Goal: Information Seeking & Learning: Learn about a topic

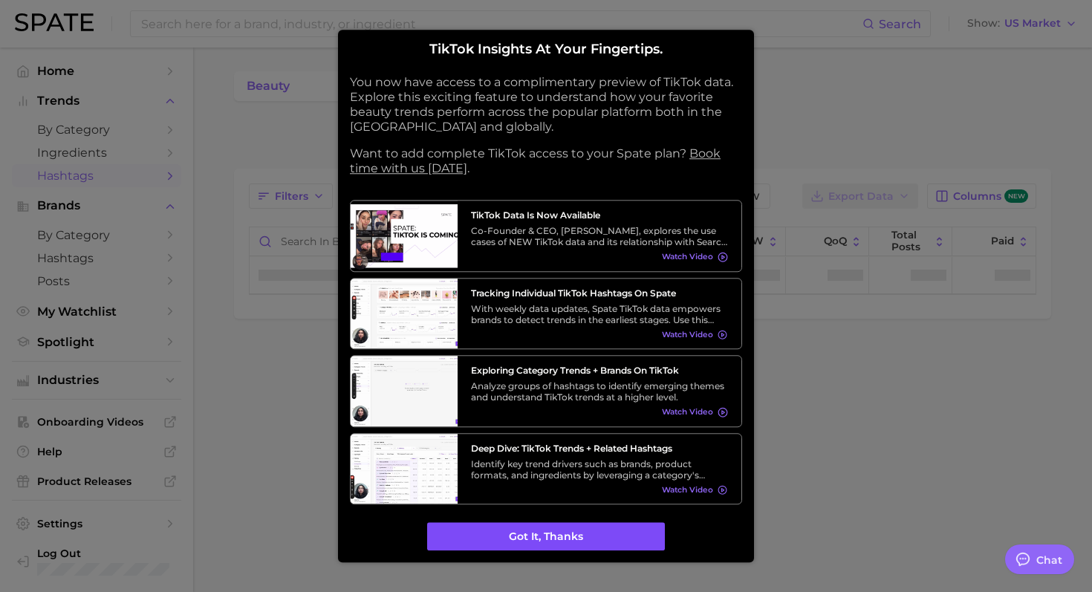
type textarea "x"
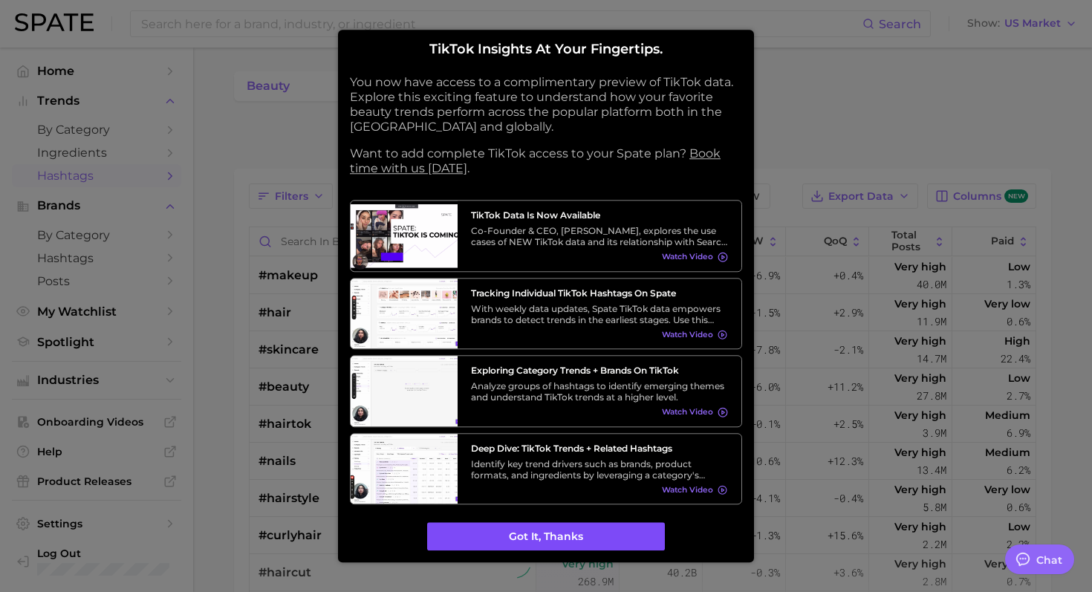
click at [595, 540] on button "Got it, thanks" at bounding box center [546, 537] width 238 height 28
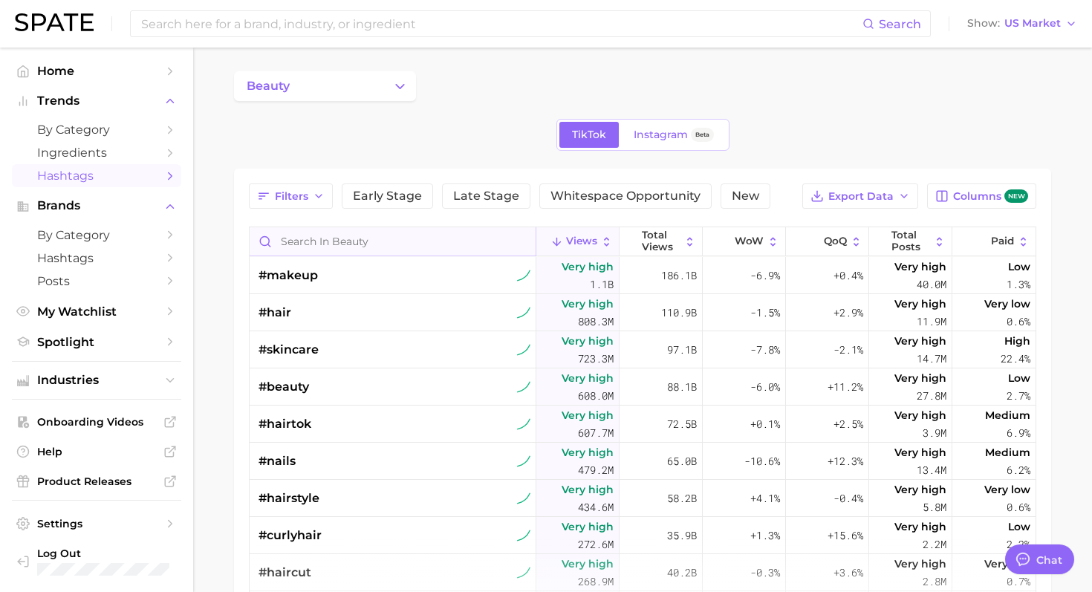
click at [361, 255] on input "Search in beauty" at bounding box center [393, 241] width 286 height 28
type input "t"
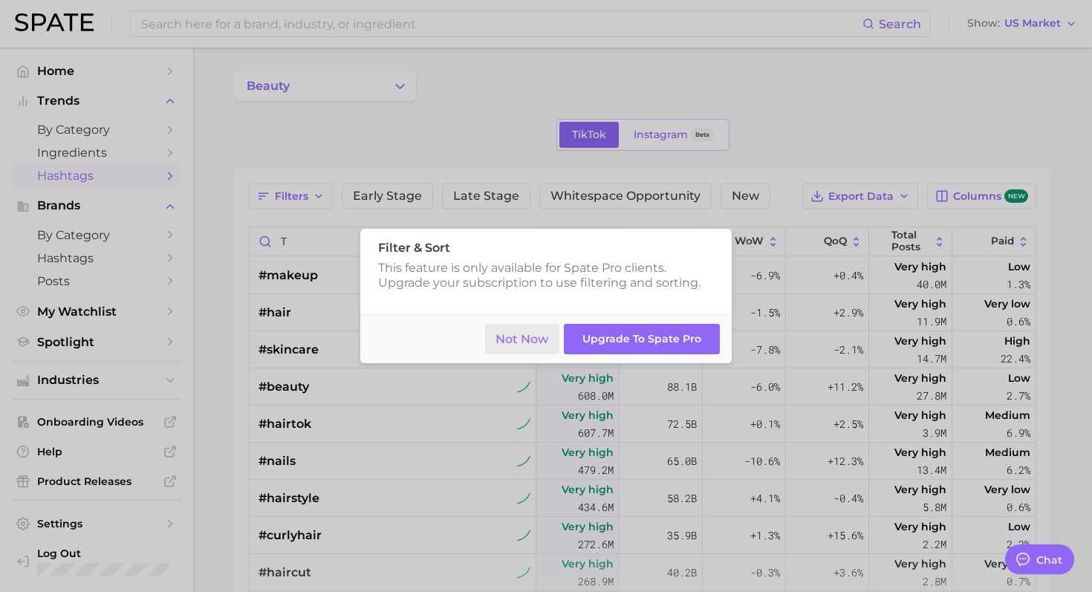
click at [526, 326] on button "Not Now" at bounding box center [522, 339] width 75 height 30
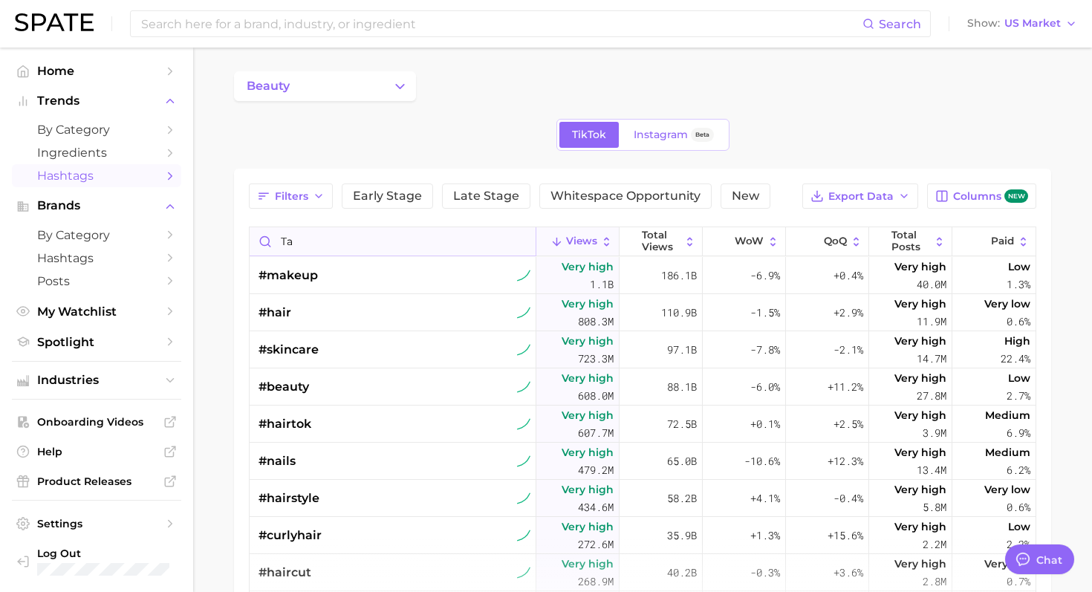
type input "ta"
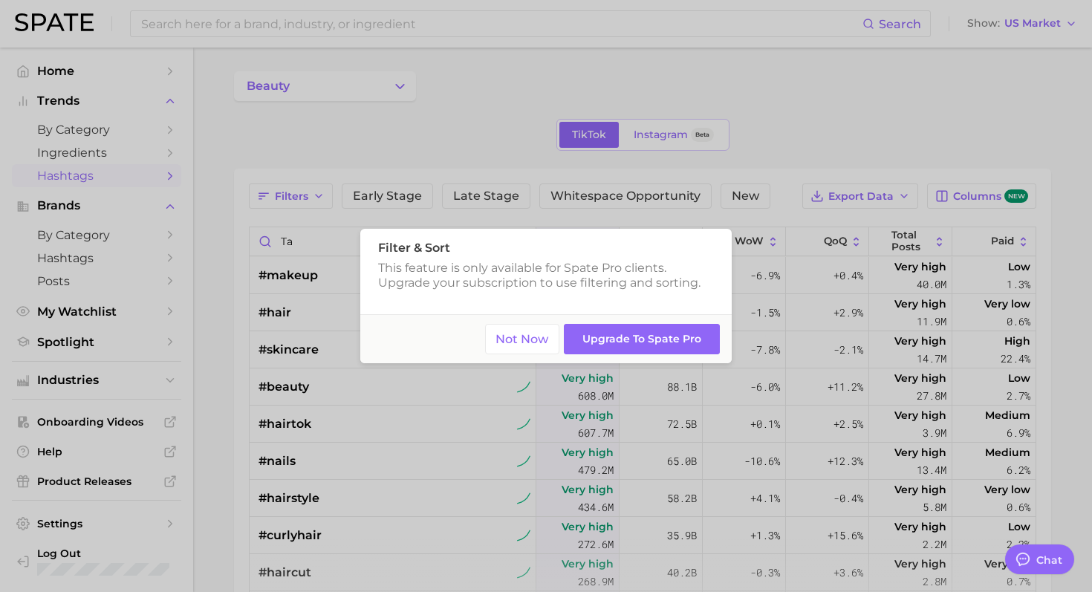
click at [464, 118] on div at bounding box center [546, 296] width 1092 height 592
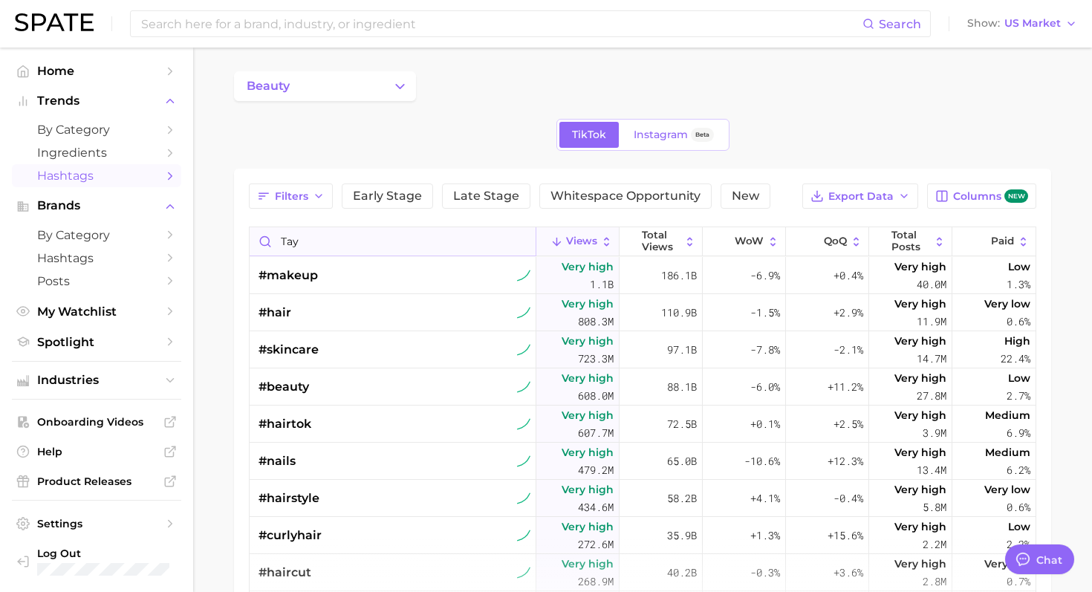
type input "tay"
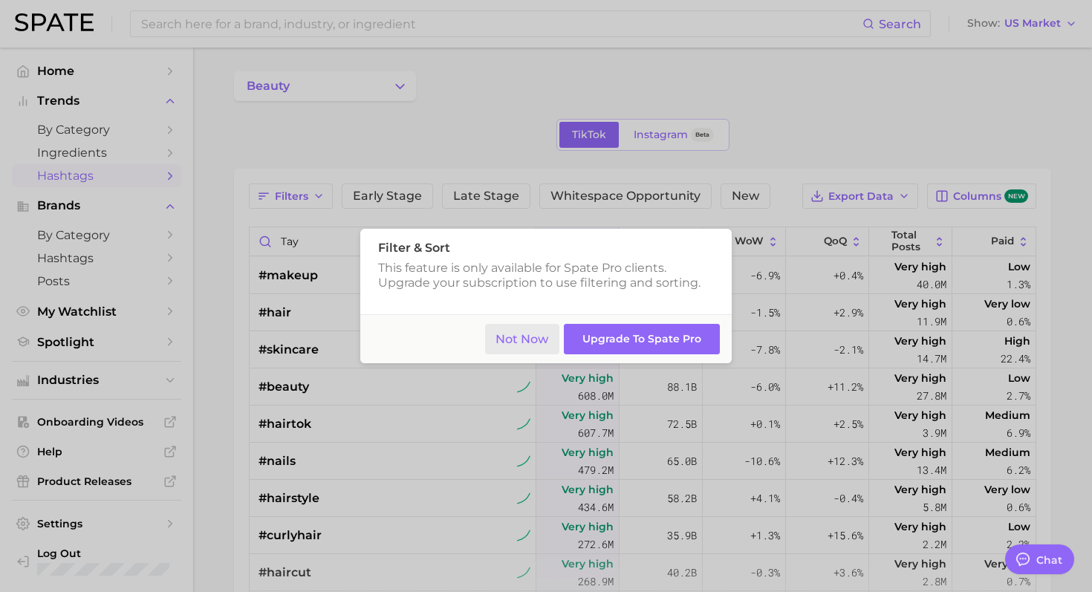
click at [523, 340] on button "Not Now" at bounding box center [522, 339] width 75 height 30
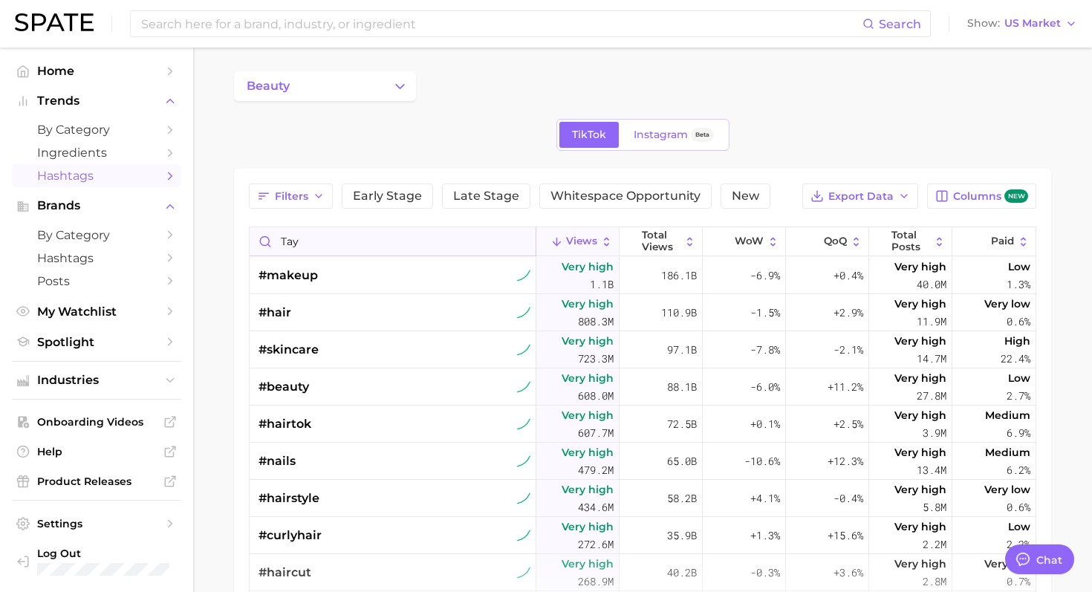
click at [519, 236] on input "tay" at bounding box center [393, 241] width 286 height 28
click at [523, 241] on input "tay" at bounding box center [393, 241] width 286 height 28
click at [300, 132] on div "TikTok Instagram Beta" at bounding box center [643, 135] width 818 height 32
click at [644, 143] on link "Instagram Beta" at bounding box center [674, 135] width 106 height 26
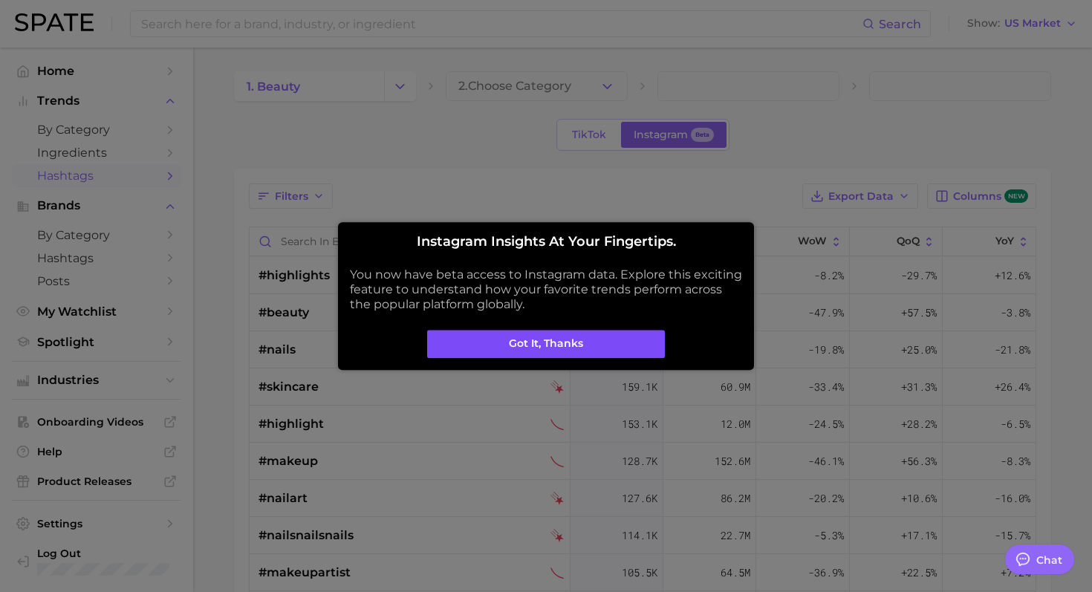
click at [563, 340] on button "Got it, thanks" at bounding box center [546, 344] width 238 height 28
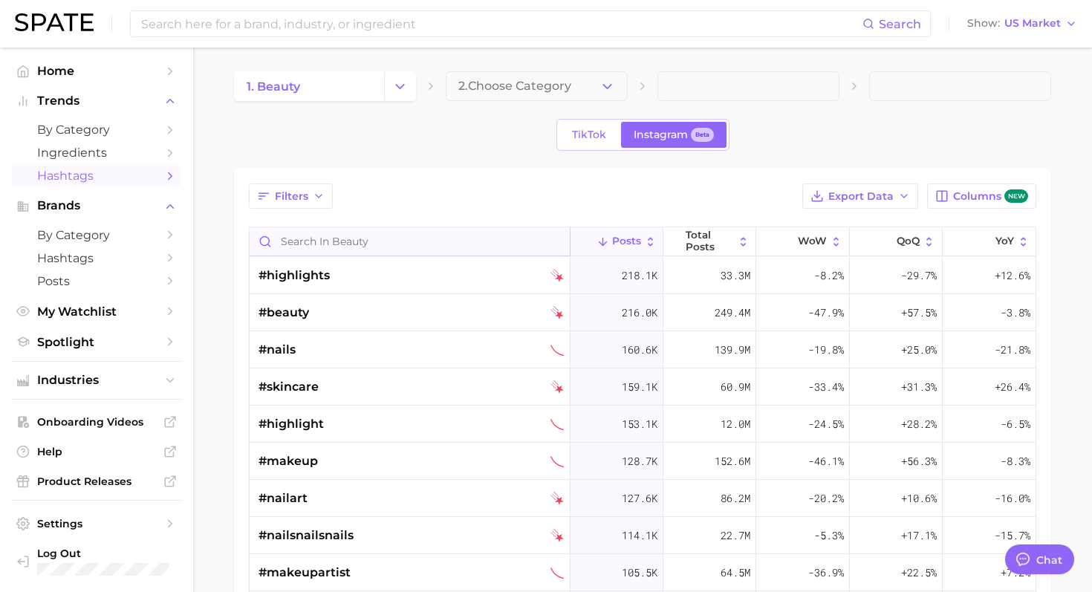
click at [406, 240] on input "Search in beauty" at bounding box center [410, 241] width 320 height 28
type input "r"
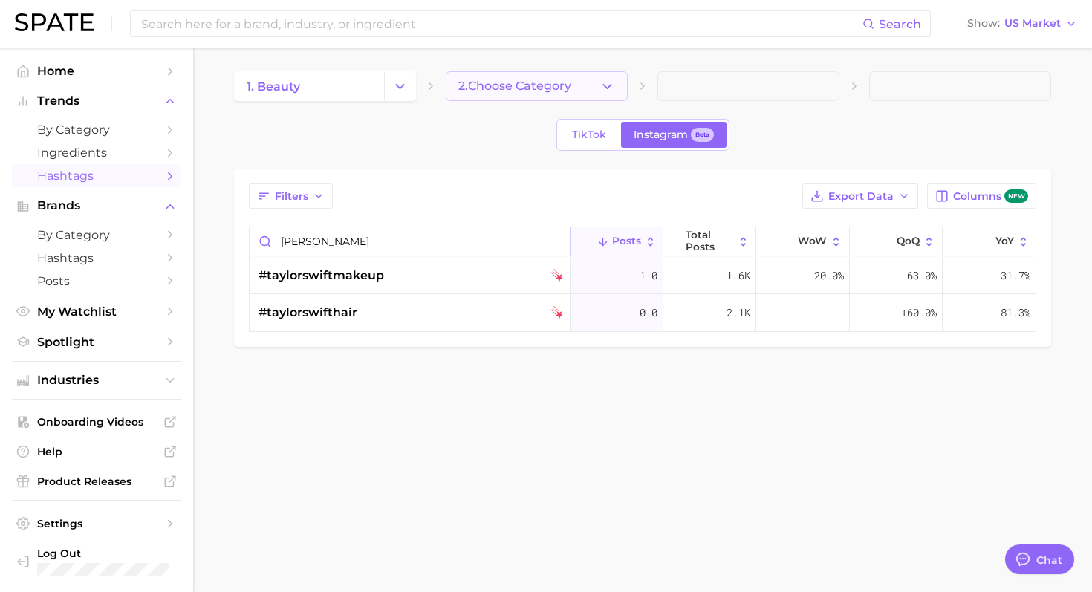
type input "[PERSON_NAME]"
click at [476, 81] on span "2. Choose Category" at bounding box center [515, 86] width 113 height 13
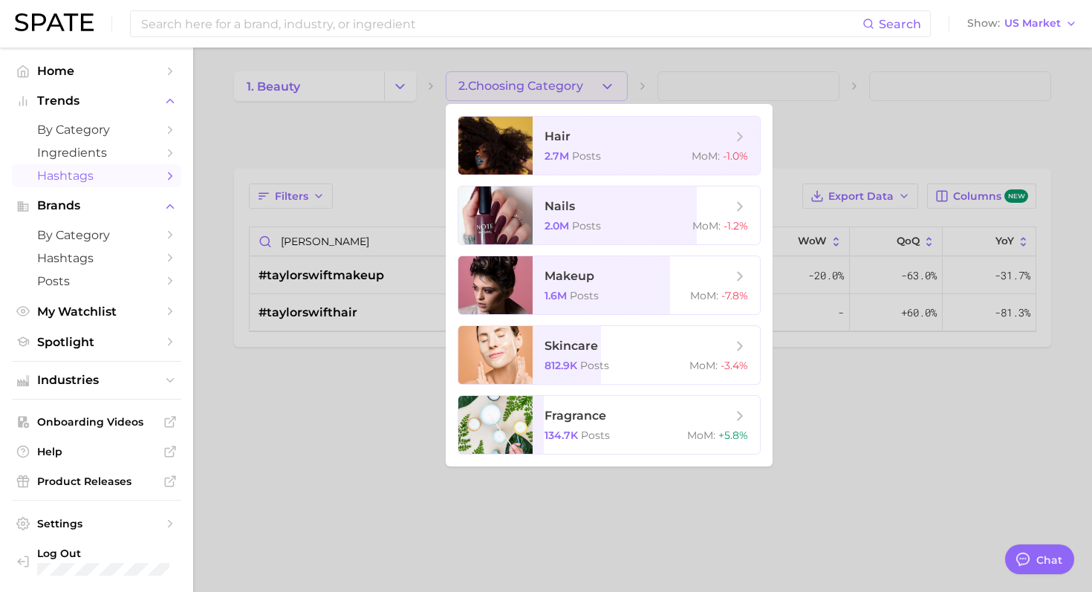
click at [320, 117] on div at bounding box center [546, 296] width 1092 height 592
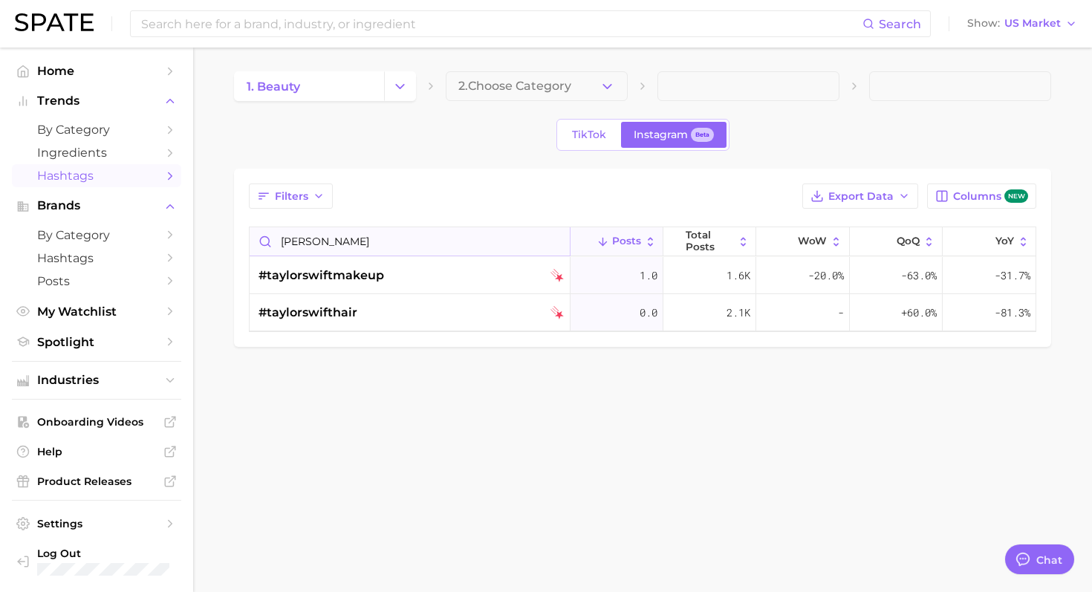
click at [372, 236] on input "[PERSON_NAME]" at bounding box center [410, 241] width 320 height 28
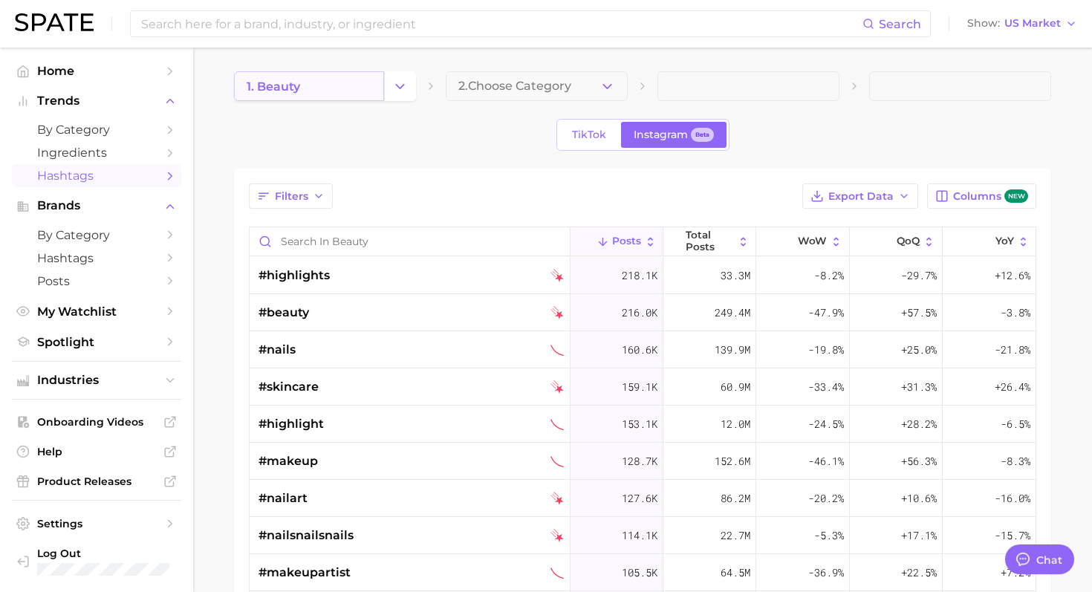
click at [370, 80] on link "1. beauty" at bounding box center [309, 86] width 150 height 30
click at [402, 91] on icon "Change Category" at bounding box center [400, 87] width 16 height 16
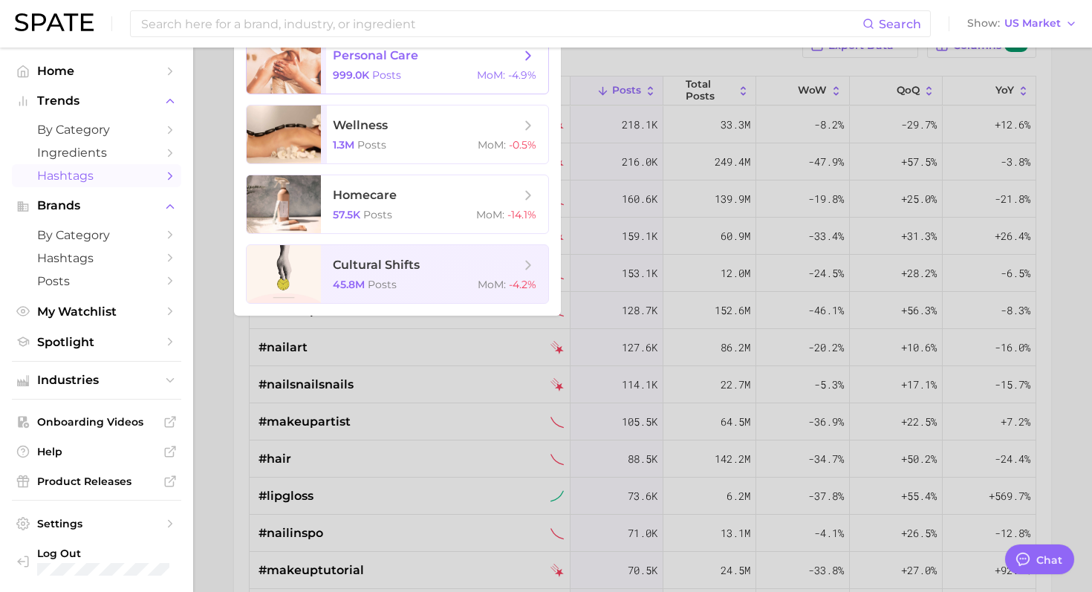
scroll to position [187, 0]
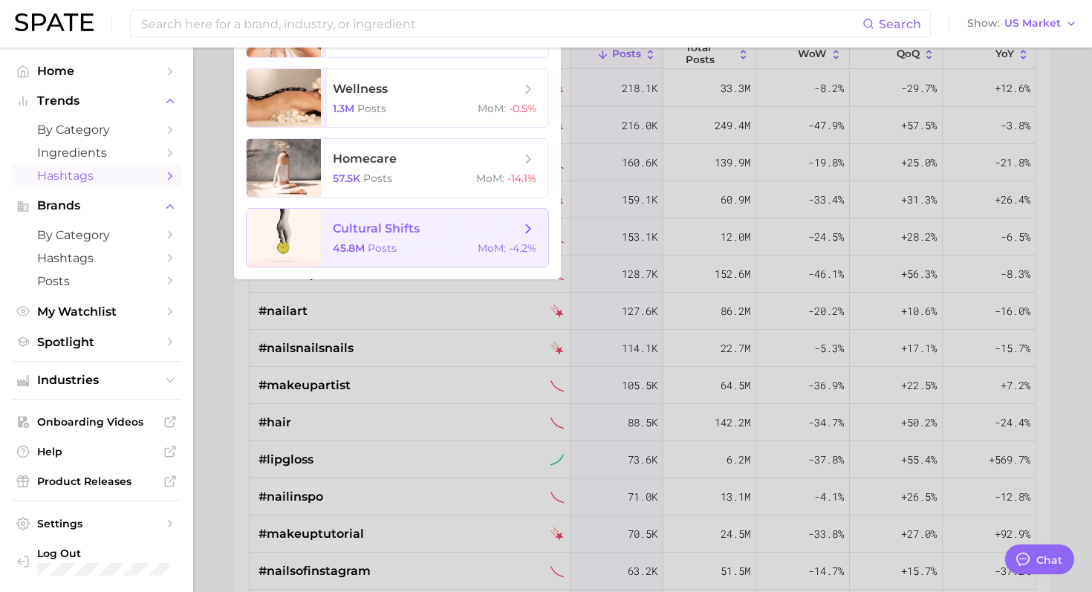
click at [438, 234] on span "cultural shifts" at bounding box center [426, 229] width 187 height 16
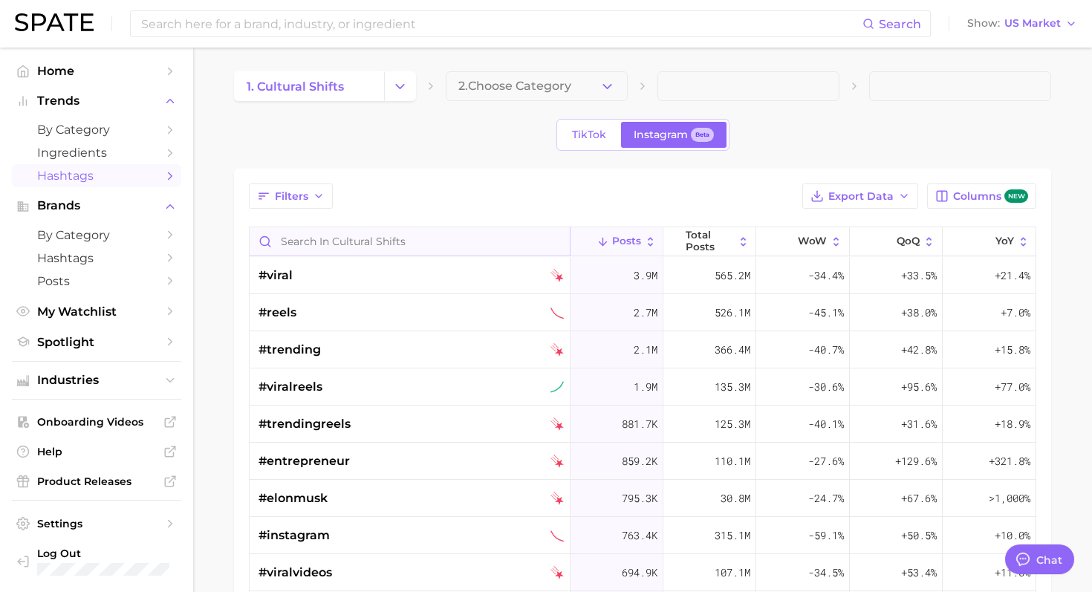
click at [418, 244] on input "Search in cultural shifts" at bounding box center [410, 241] width 320 height 28
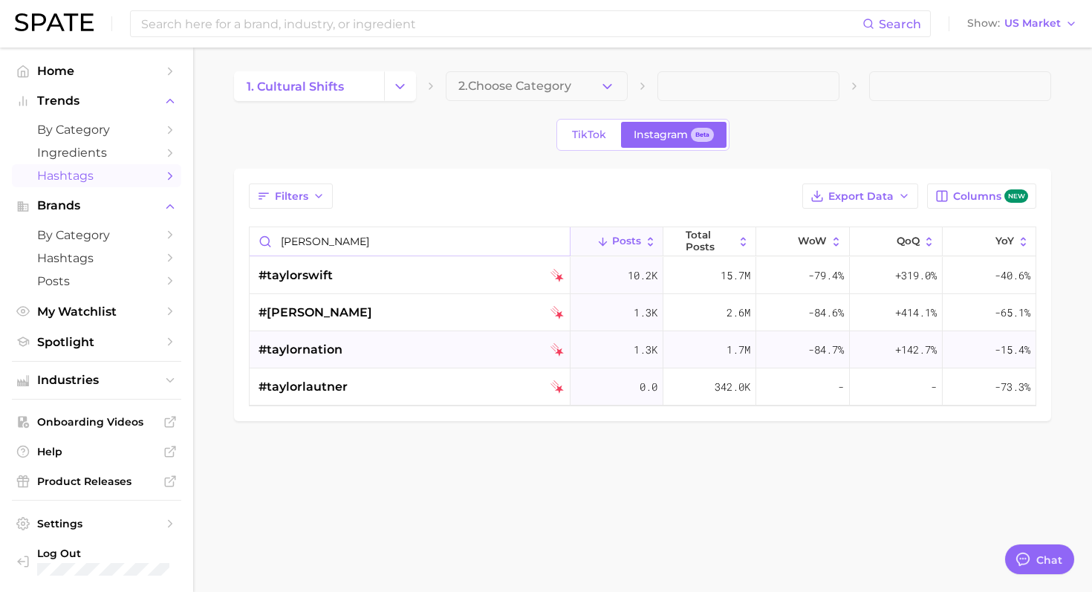
type input "[PERSON_NAME]"
click at [508, 342] on div "#taylornation" at bounding box center [411, 349] width 305 height 37
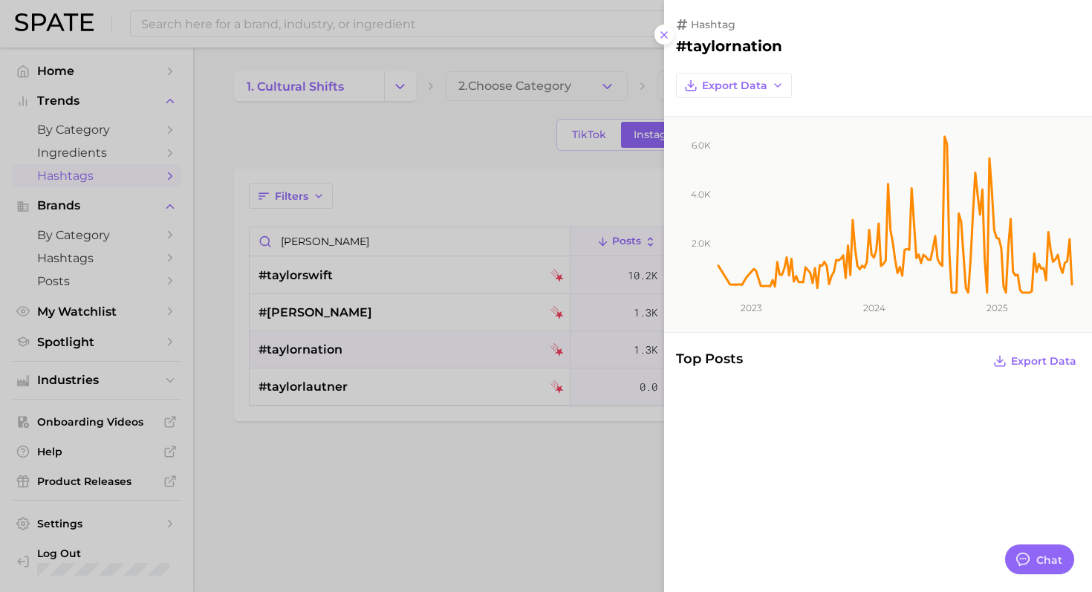
click at [449, 245] on div at bounding box center [546, 296] width 1092 height 592
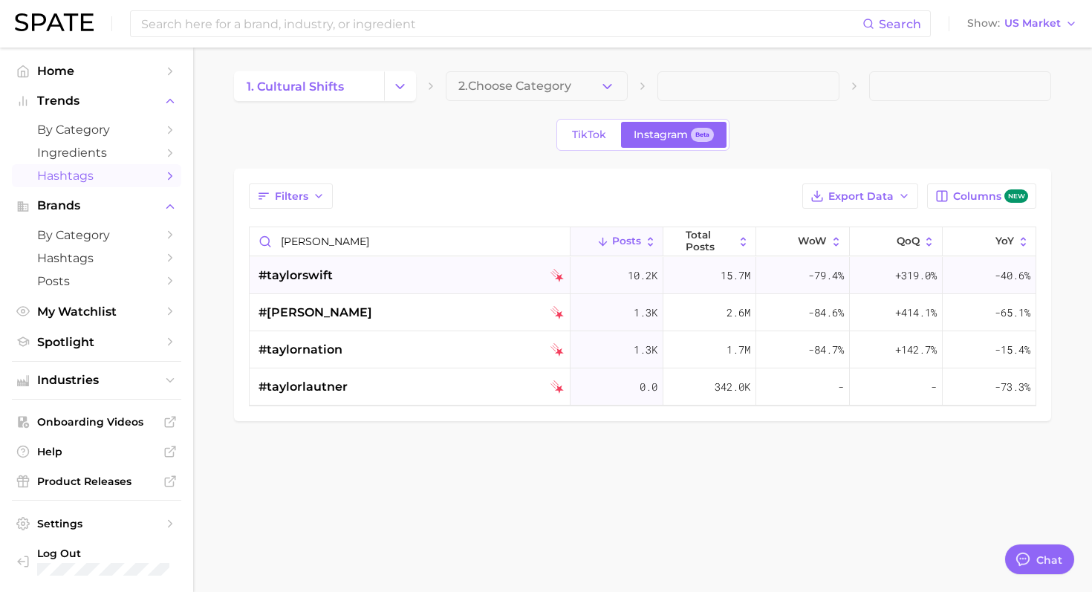
click at [478, 273] on div "#taylorswift" at bounding box center [411, 275] width 305 height 37
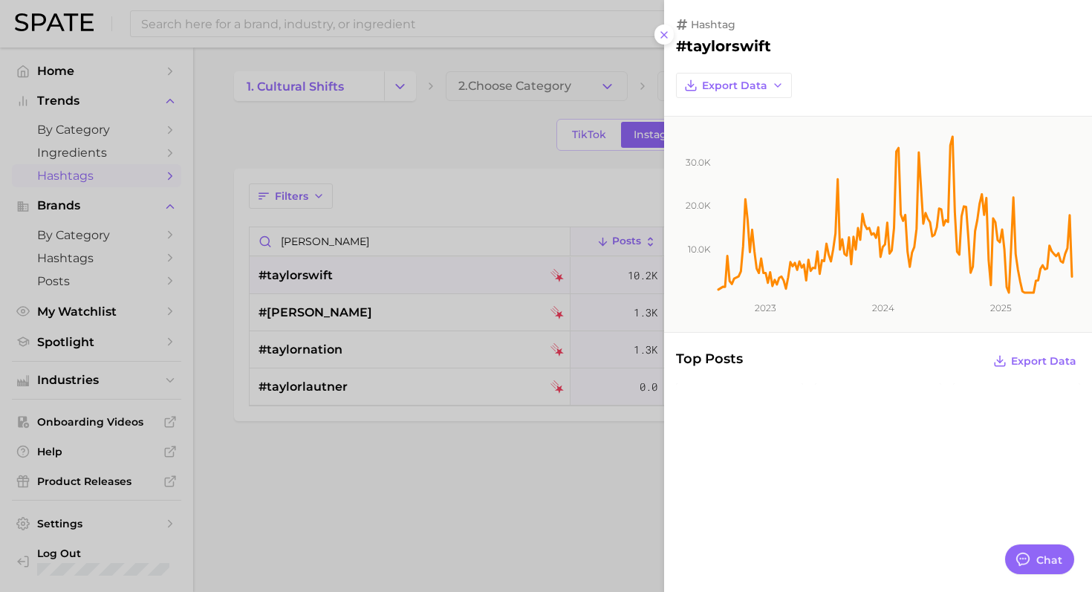
click at [444, 142] on div at bounding box center [546, 296] width 1092 height 592
